Goal: Transaction & Acquisition: Subscribe to service/newsletter

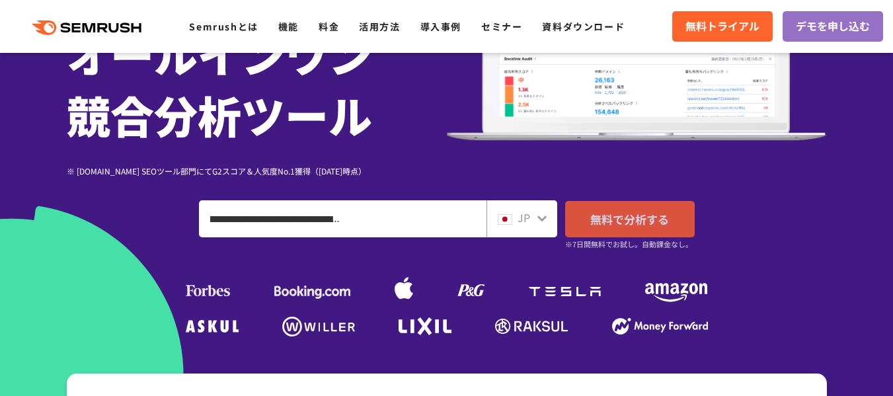
type input "**********"
click at [615, 209] on link "無料で分析する" at bounding box center [630, 219] width 130 height 36
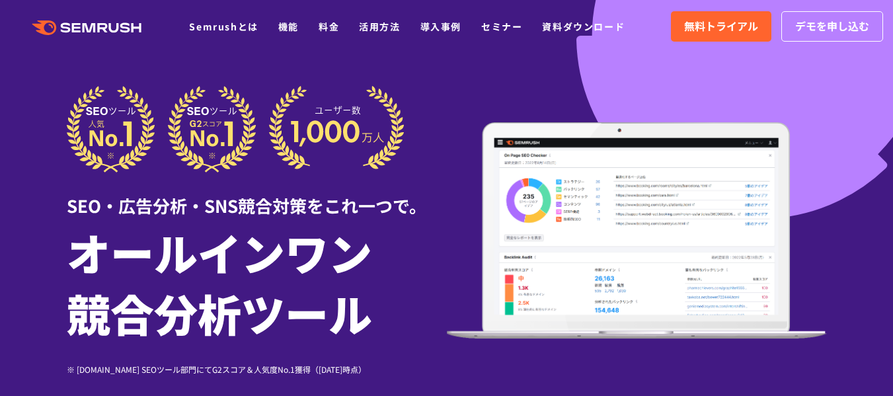
click at [727, 30] on span "無料トライアル" at bounding box center [721, 26] width 74 height 17
